Goal: Task Accomplishment & Management: Manage account settings

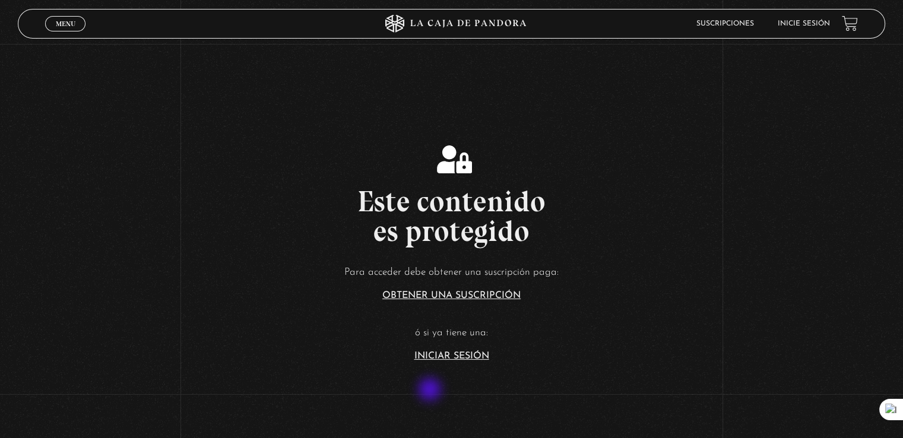
scroll to position [178, 0]
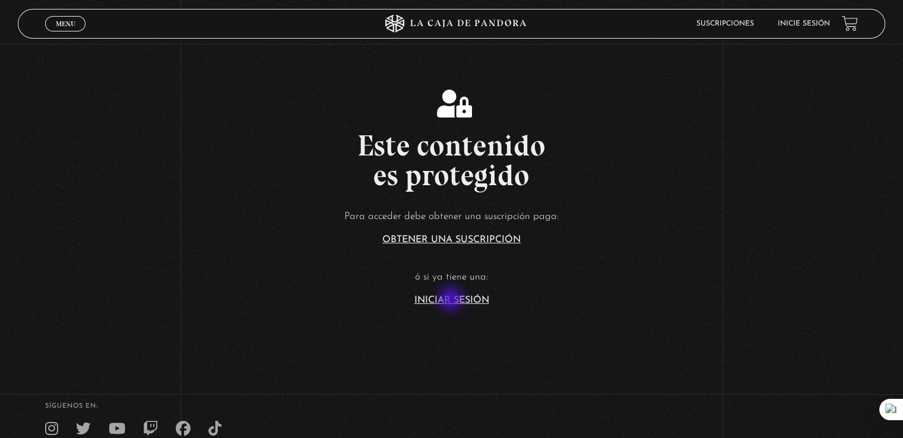
click at [452, 300] on link "Iniciar Sesión" at bounding box center [451, 300] width 75 height 9
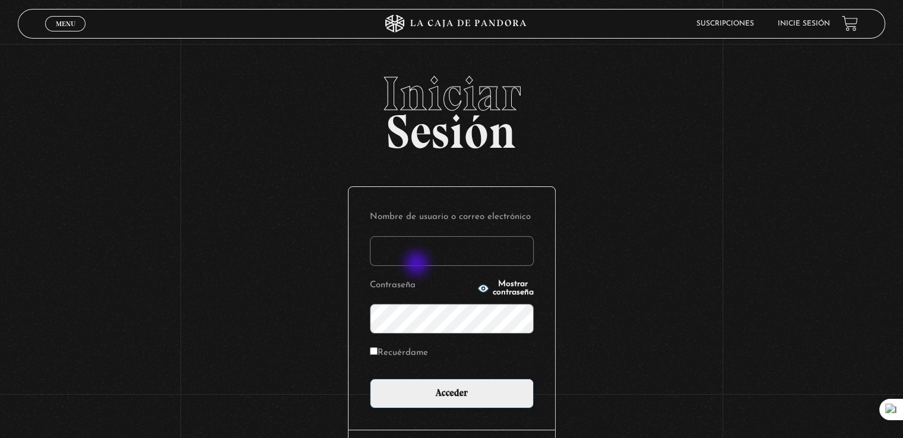
drag, startPoint x: 418, startPoint y: 265, endPoint x: 418, endPoint y: 248, distance: 17.2
click at [418, 264] on form "Nombre de usuario o correo electrónico Contraseña Mostrar contraseña Recuérdame…" at bounding box center [452, 308] width 164 height 200
click at [418, 248] on input "Nombre de usuario o correo electrónico" at bounding box center [452, 251] width 164 height 30
type input "d"
type input "fr"
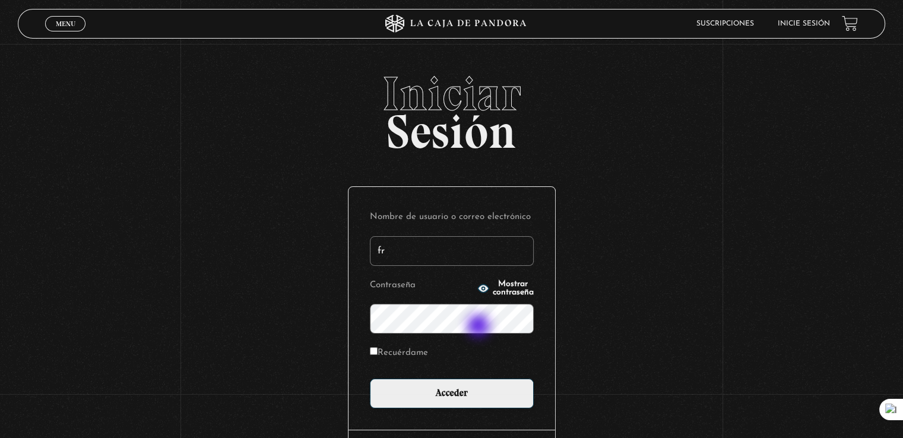
click at [370, 379] on input "Acceder" at bounding box center [452, 394] width 164 height 30
